Goal: Information Seeking & Learning: Learn about a topic

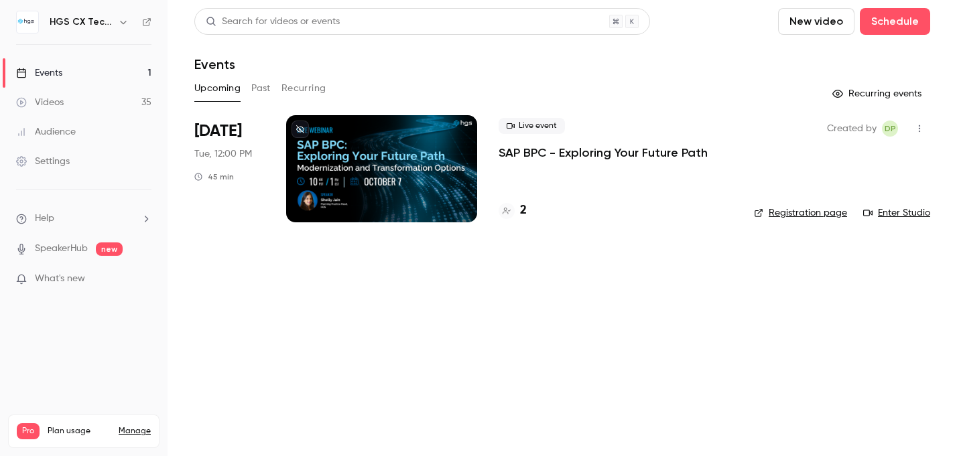
click at [265, 88] on button "Past" at bounding box center [260, 88] width 19 height 21
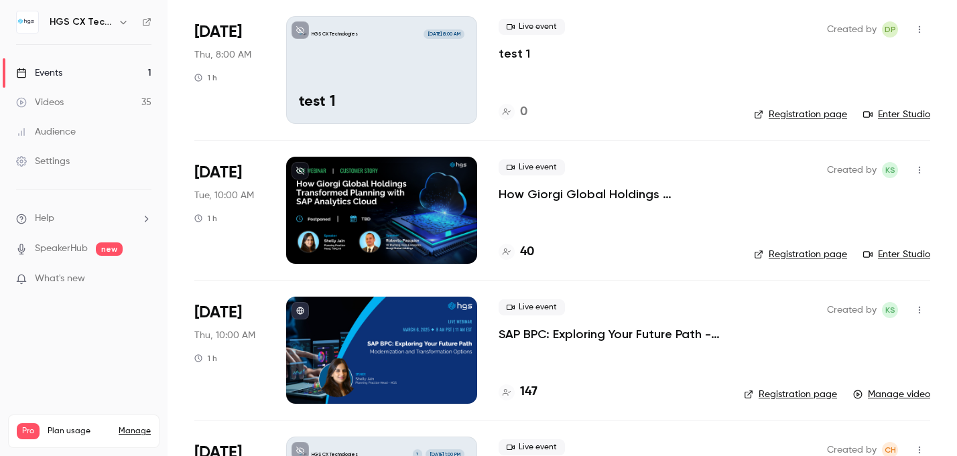
scroll to position [2485, 0]
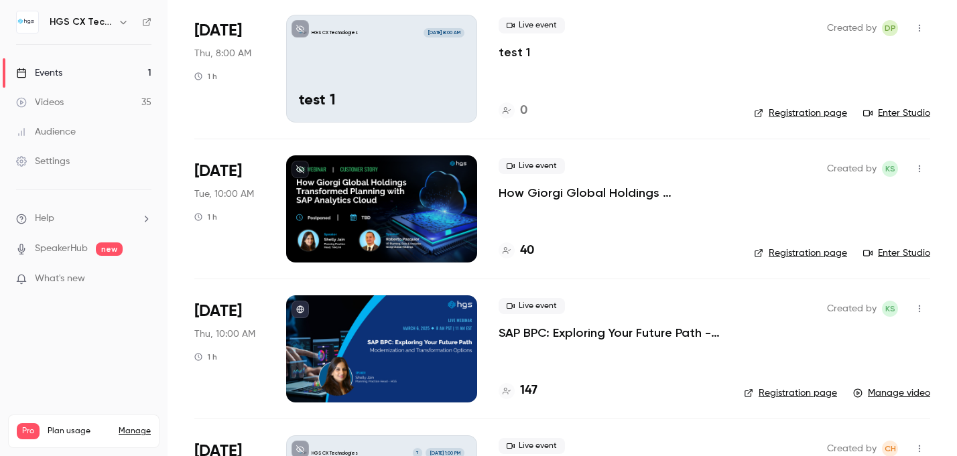
click at [576, 192] on p "How Giorgi Global Holdings Transformed Planning with SAP Analytics Cloud" at bounding box center [616, 193] width 234 height 16
